Goal: Information Seeking & Learning: Understand process/instructions

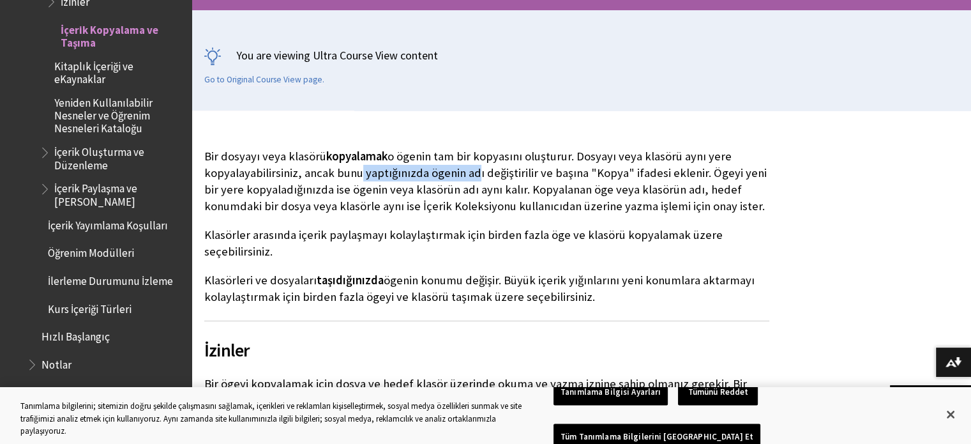
drag, startPoint x: 355, startPoint y: 170, endPoint x: 468, endPoint y: 173, distance: 113.0
click at [468, 173] on p "Bir dosyayı veya klasörü kopyalamak o ögenin tam bir kopyasını oluşturur. Dosya…" at bounding box center [486, 181] width 565 height 67
drag, startPoint x: 309, startPoint y: 188, endPoint x: 410, endPoint y: 191, distance: 100.9
click at [399, 191] on p "Bir dosyayı veya klasörü kopyalamak o ögenin tam bir kopyasını oluşturur. Dosya…" at bounding box center [486, 181] width 565 height 67
click at [425, 192] on p "Bir dosyayı veya klasörü kopyalamak o ögenin tam bir kopyasını oluşturur. Dosya…" at bounding box center [486, 181] width 565 height 67
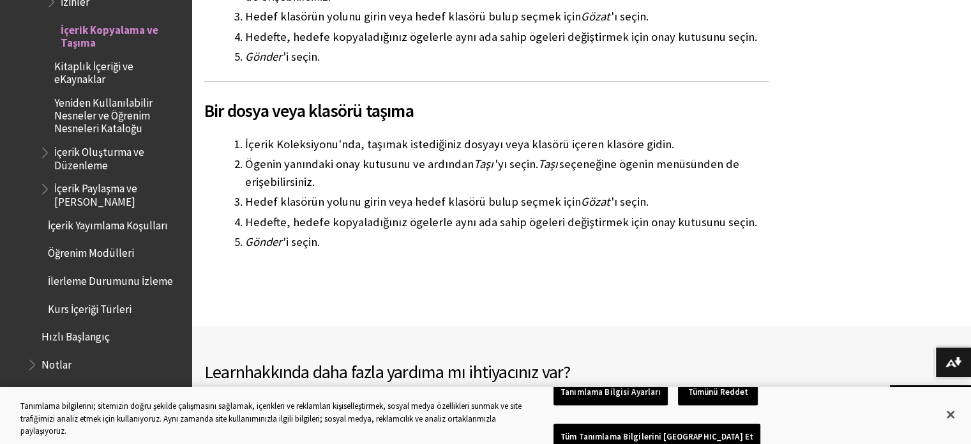
scroll to position [727, 0]
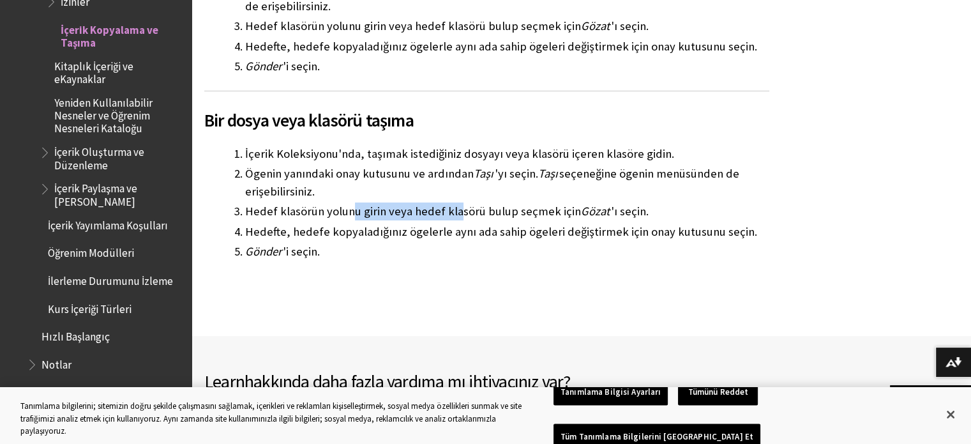
drag, startPoint x: 348, startPoint y: 209, endPoint x: 511, endPoint y: 204, distance: 162.9
click at [472, 206] on li "Hedef klasörün yolunu girin veya hedef klasörü bulup seçmek için Gözat 'ı seçin." at bounding box center [507, 211] width 524 height 18
click at [511, 204] on li "Hedef klasörün yolunu girin veya hedef klasörü bulup seçmek için Gözat 'ı seçin." at bounding box center [507, 211] width 524 height 18
drag, startPoint x: 310, startPoint y: 223, endPoint x: 416, endPoint y: 221, distance: 106.0
click at [414, 221] on ol "İçerik Koleksiyonu'nda, taşımak istediğiniz dosyayı veya klasörü içeren klasöre…" at bounding box center [486, 202] width 565 height 115
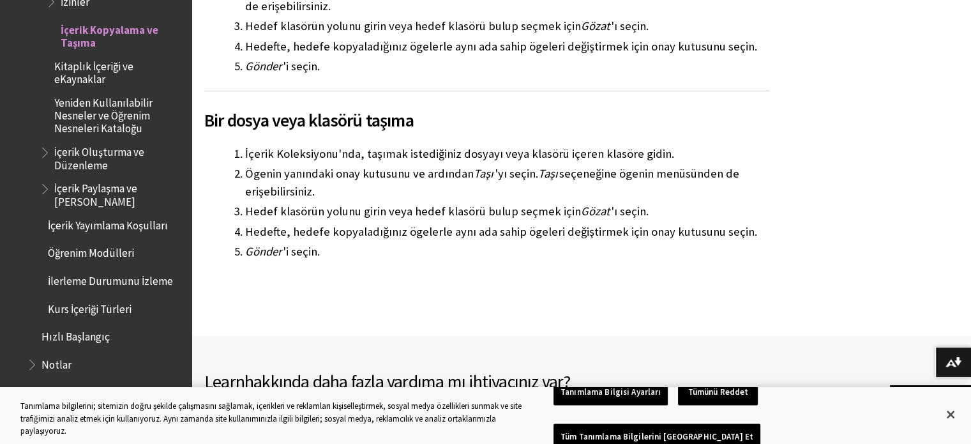
click at [460, 225] on li "Hedefte, hedefe kopyaladığınız ögelerle aynı ada sahip ögeleri değiştirmek için…" at bounding box center [507, 232] width 524 height 18
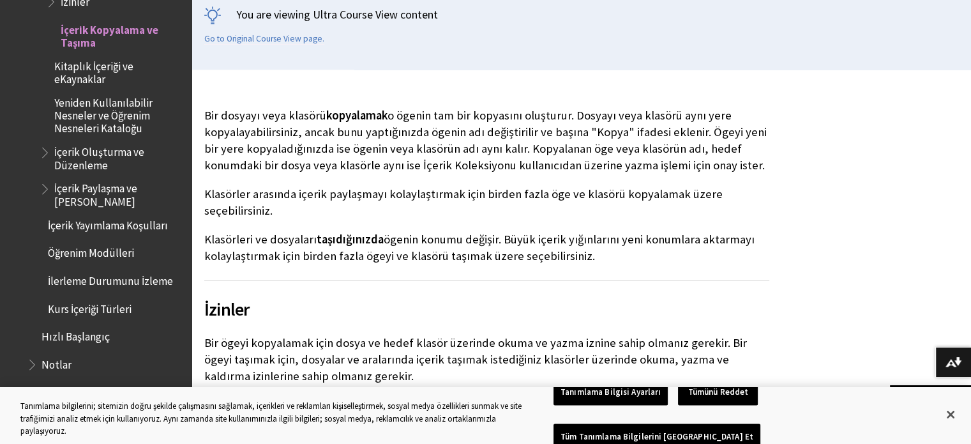
scroll to position [216, 0]
